Goal: Transaction & Acquisition: Purchase product/service

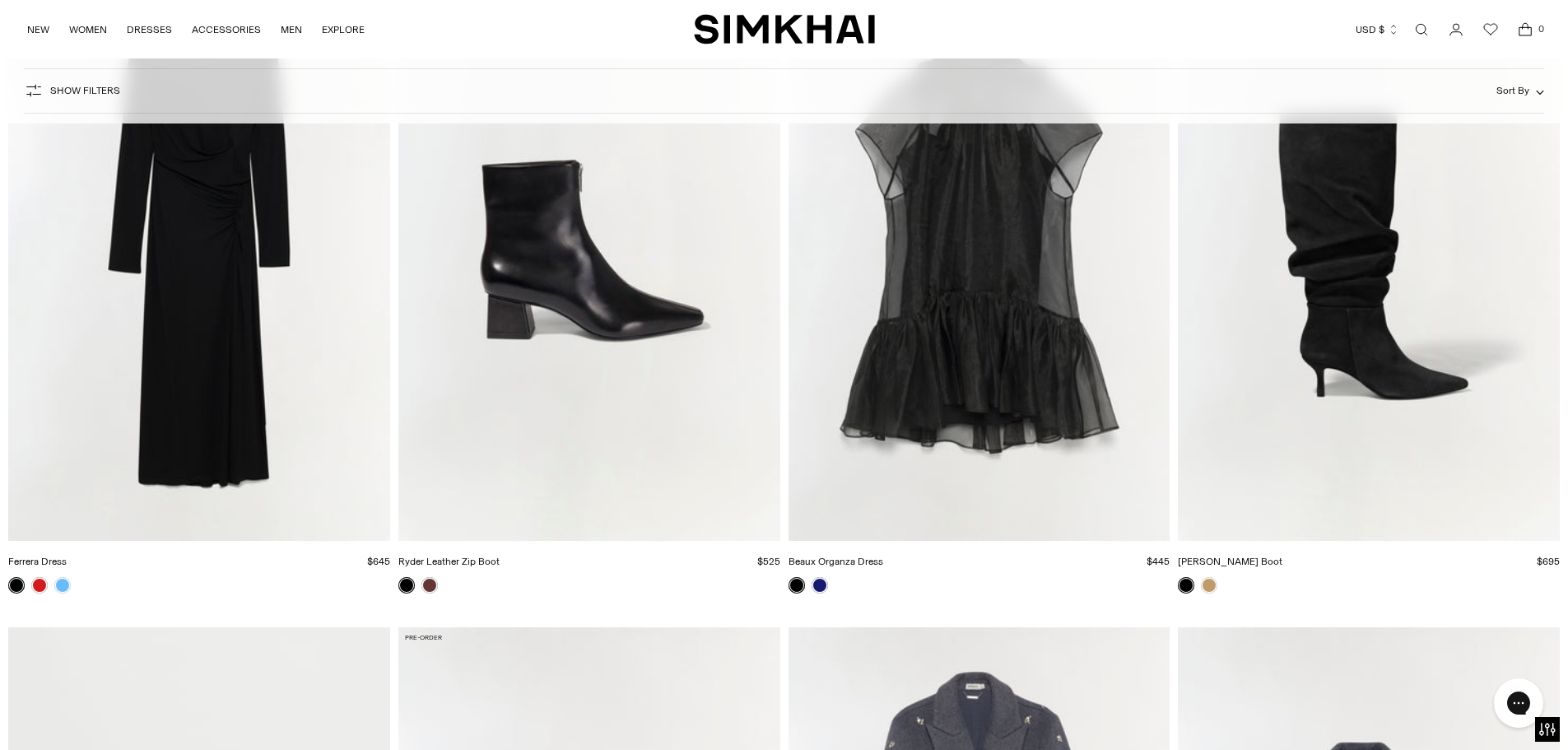
scroll to position [3426, 0]
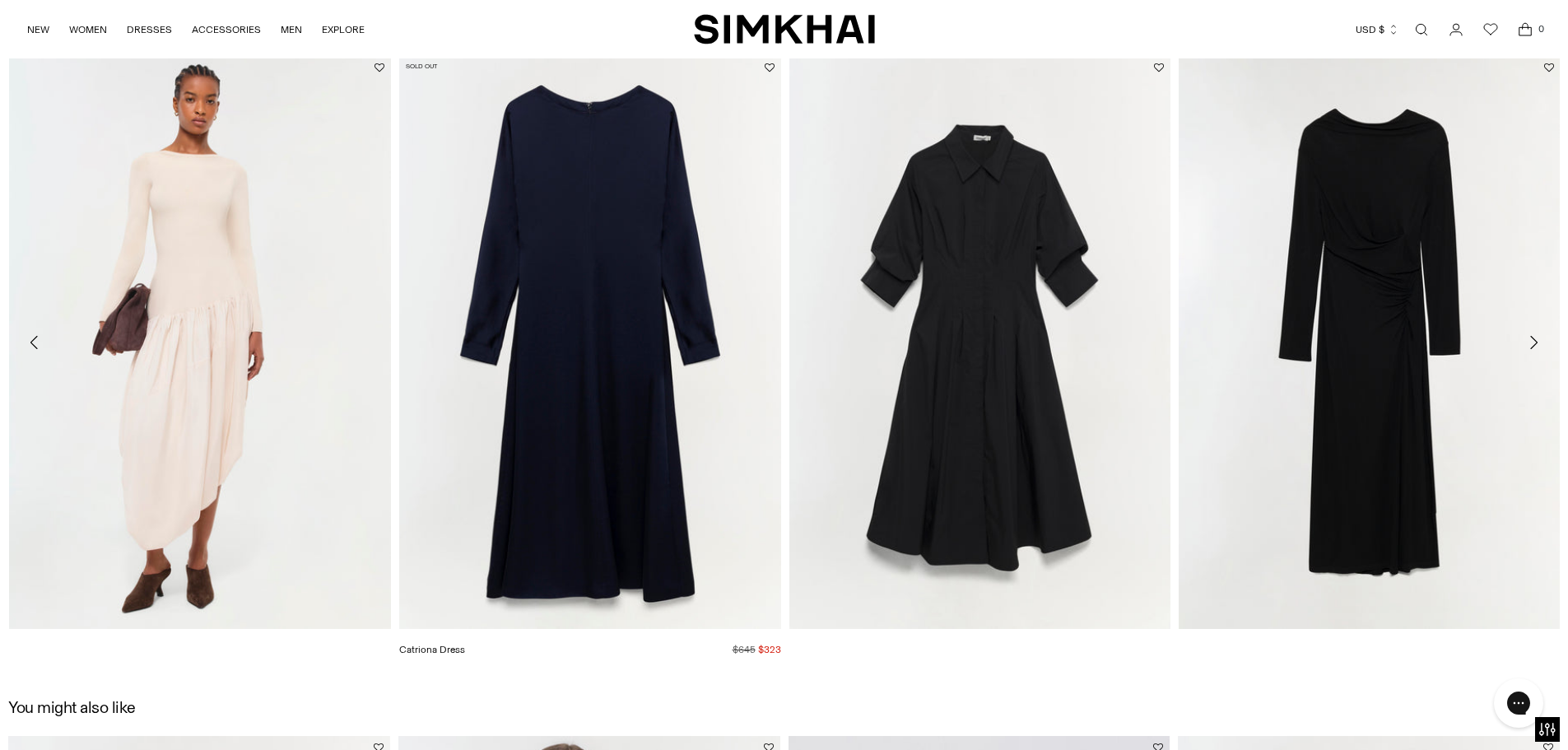
click at [0, 0] on img "Catriona Dress" at bounding box center [0, 0] width 0 height 0
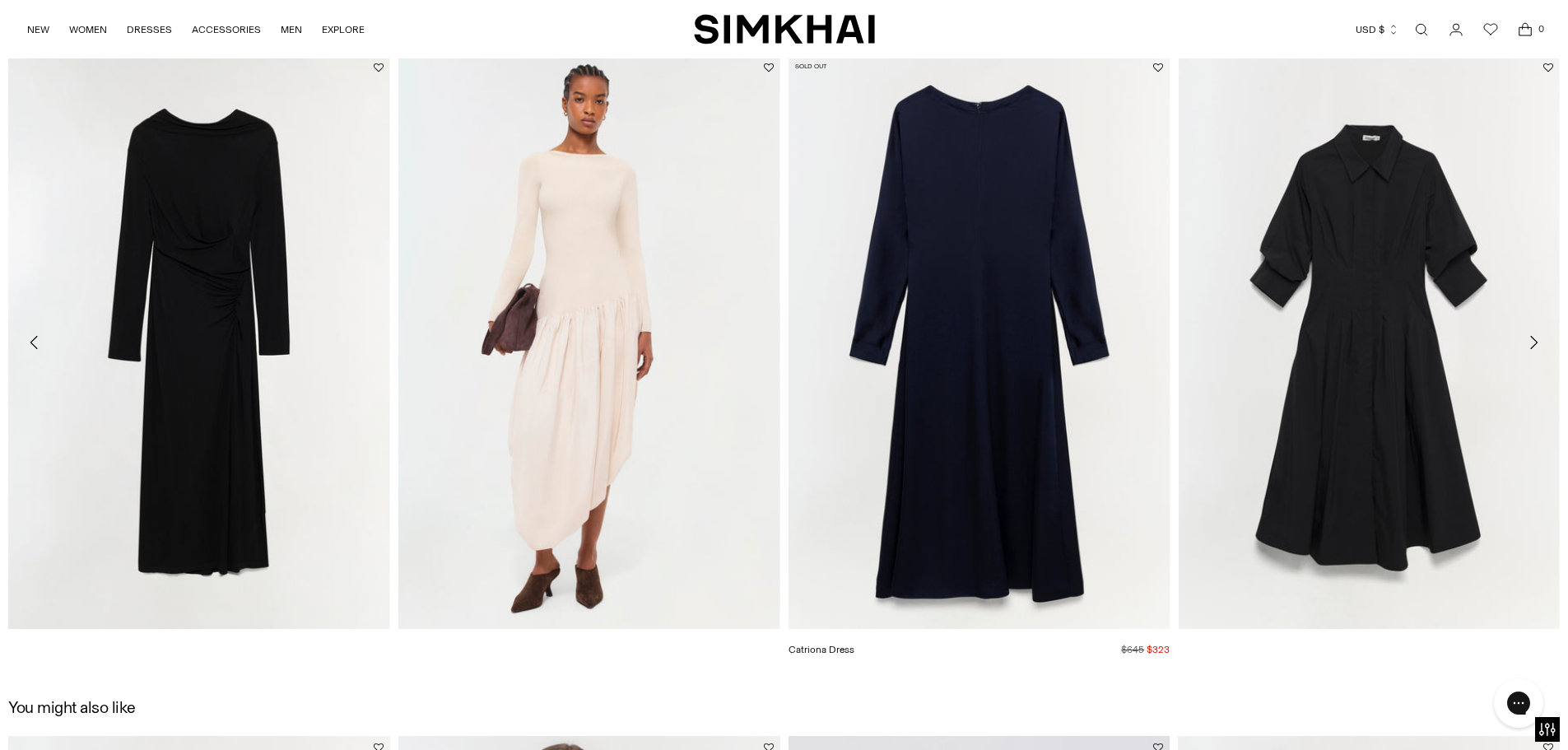
click at [0, 0] on img "Catriona Dress" at bounding box center [0, 0] width 0 height 0
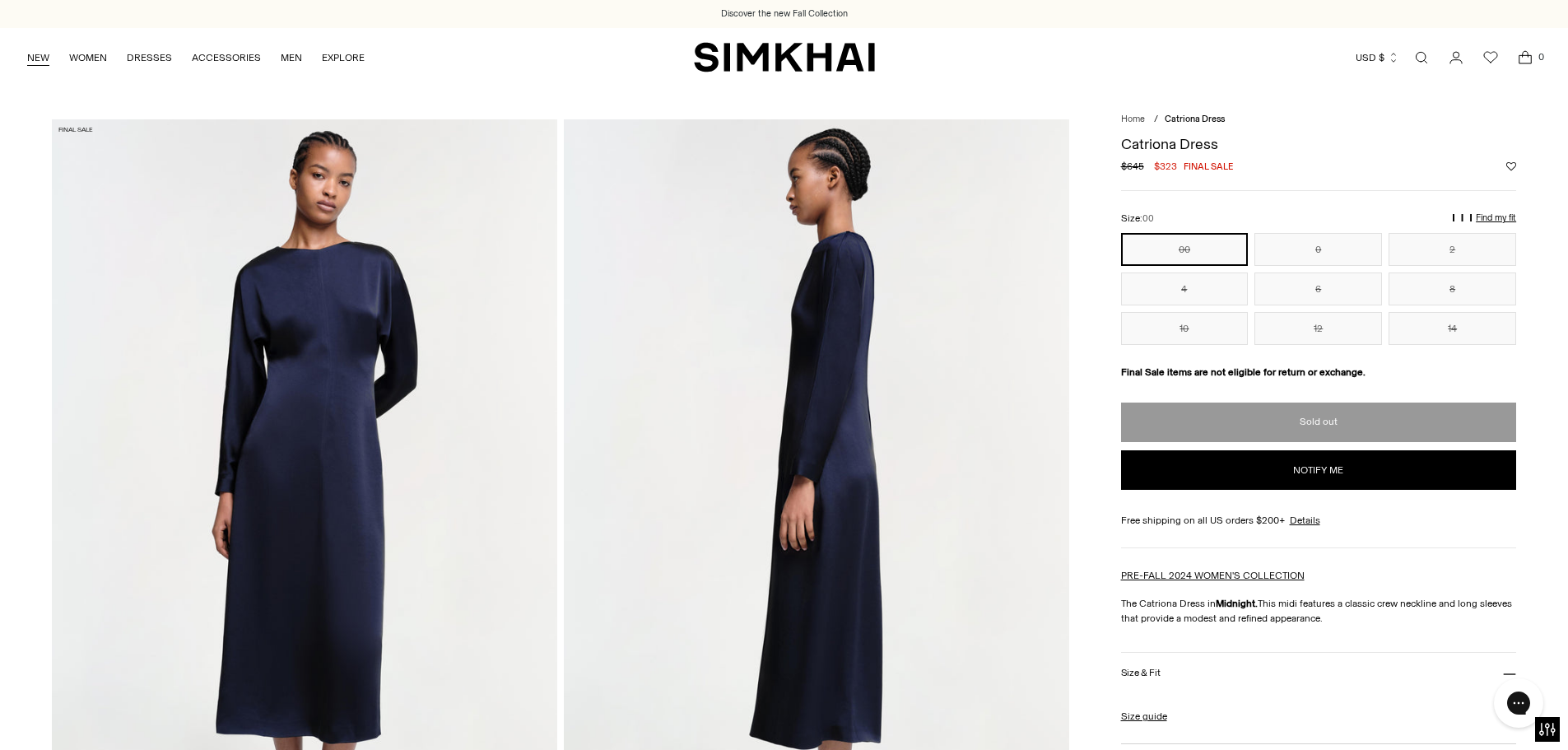
click at [39, 64] on link "NEW" at bounding box center [39, 57] width 22 height 36
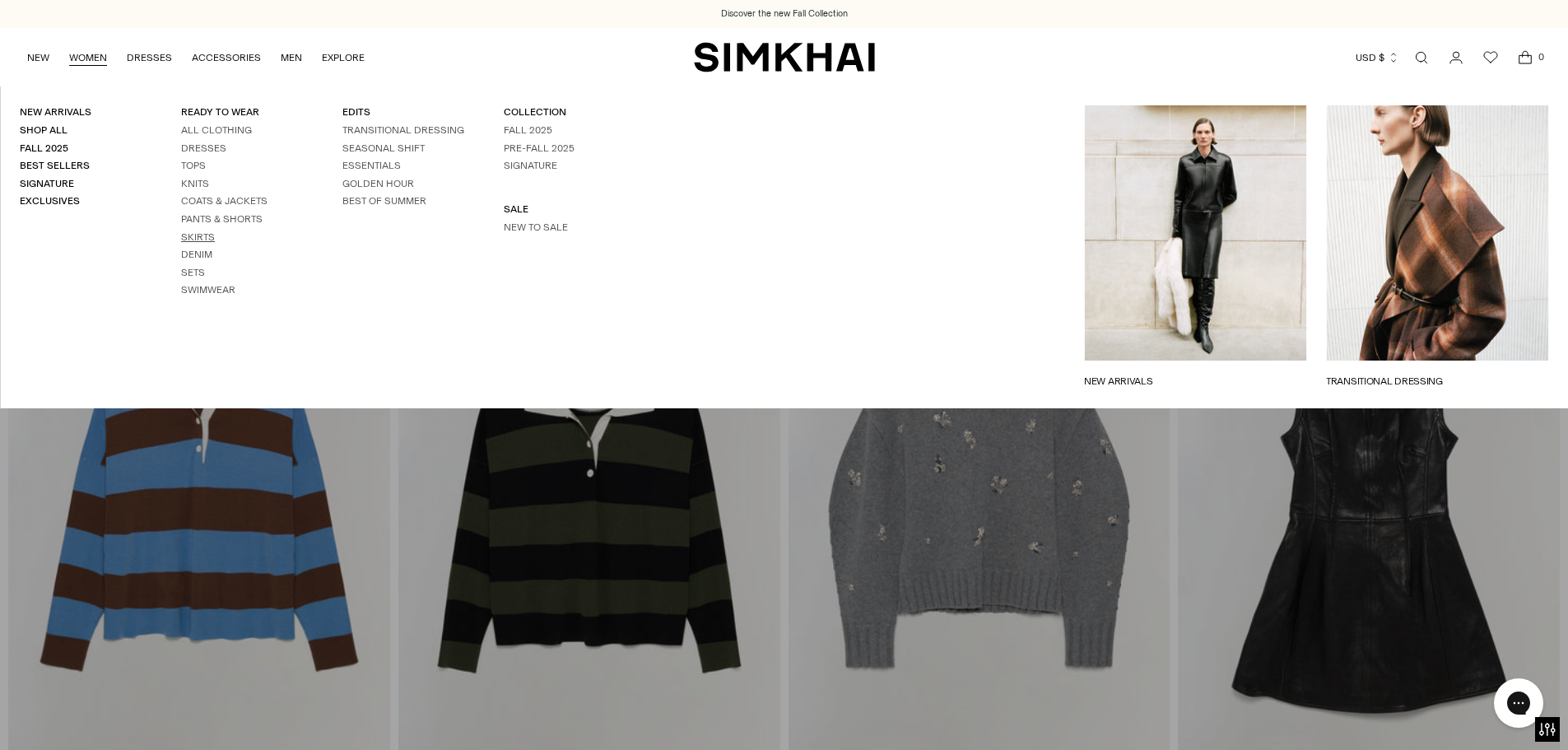
click at [199, 237] on link "Skirts" at bounding box center [197, 237] width 33 height 11
